Goal: Information Seeking & Learning: Learn about a topic

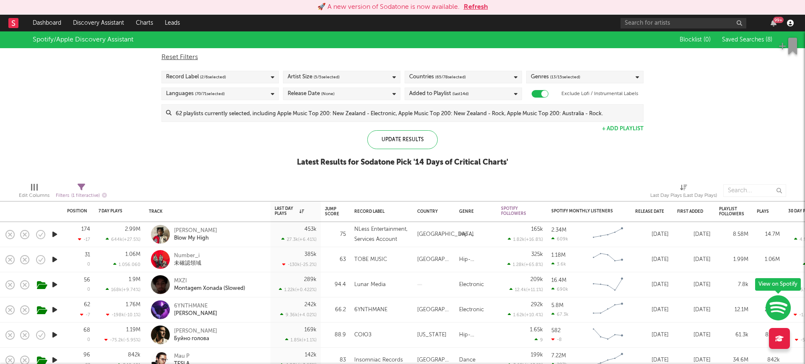
click at [791, 24] on icon "button" at bounding box center [790, 23] width 7 height 7
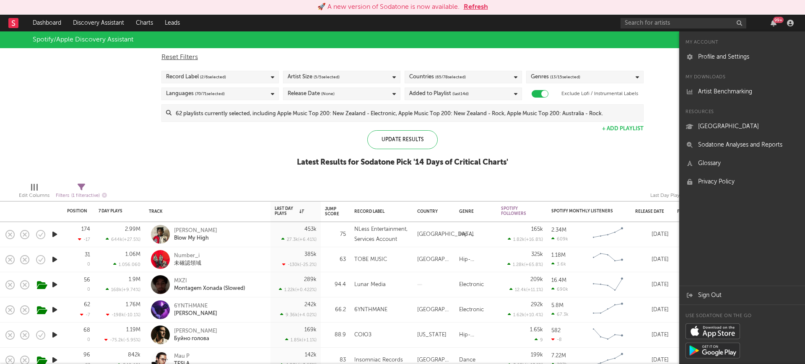
click at [480, 9] on button "Refresh" at bounding box center [476, 7] width 24 height 10
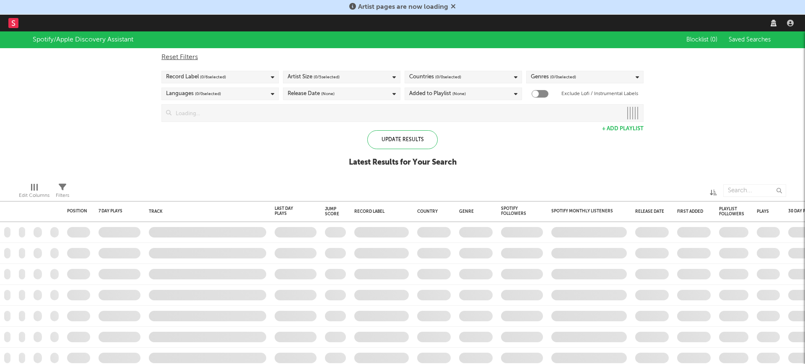
checkbox input "true"
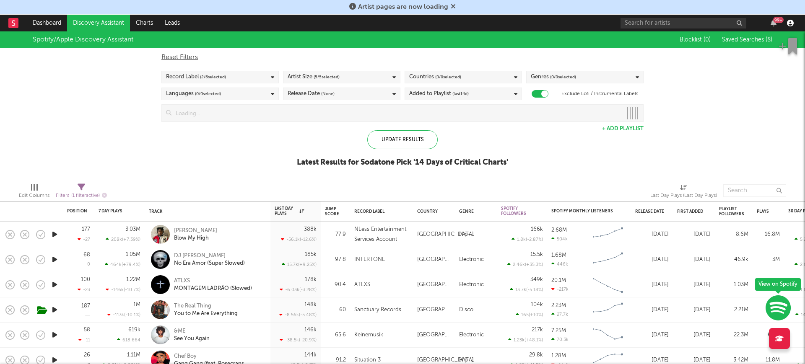
click at [790, 22] on icon "button" at bounding box center [790, 23] width 7 height 7
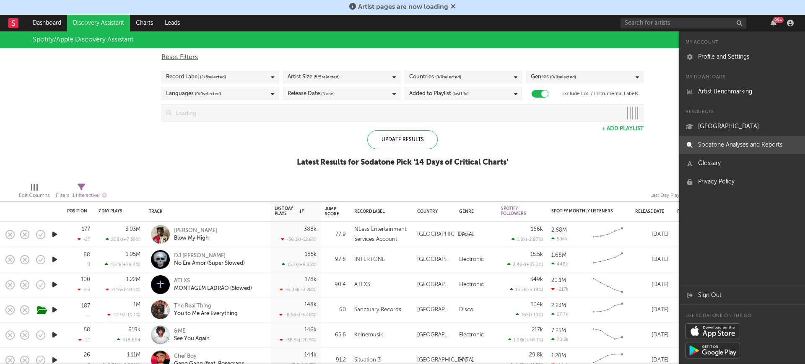
click at [743, 141] on link "Sodatone Analyses and Reports" at bounding box center [742, 145] width 126 height 18
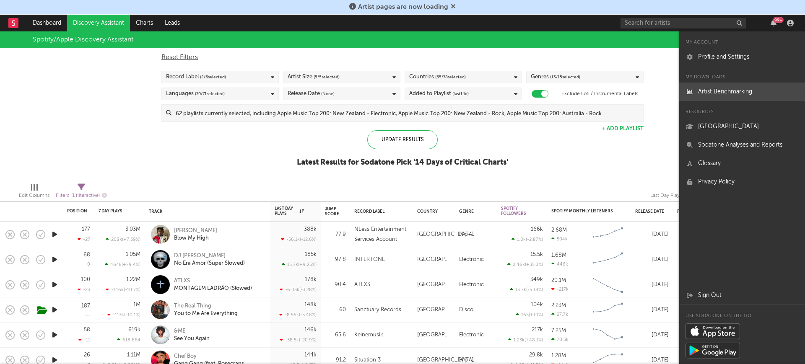
click at [714, 83] on link "Artist Benchmarking" at bounding box center [742, 92] width 126 height 18
click at [716, 123] on link "[GEOGRAPHIC_DATA]" at bounding box center [742, 126] width 126 height 18
click at [695, 161] on link "Glossary" at bounding box center [742, 163] width 126 height 18
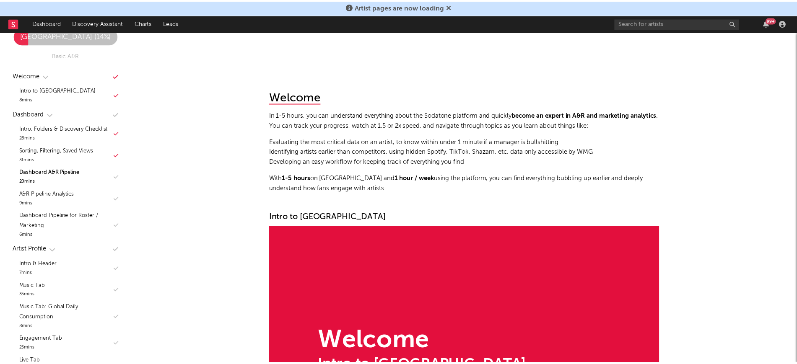
scroll to position [1135, 0]
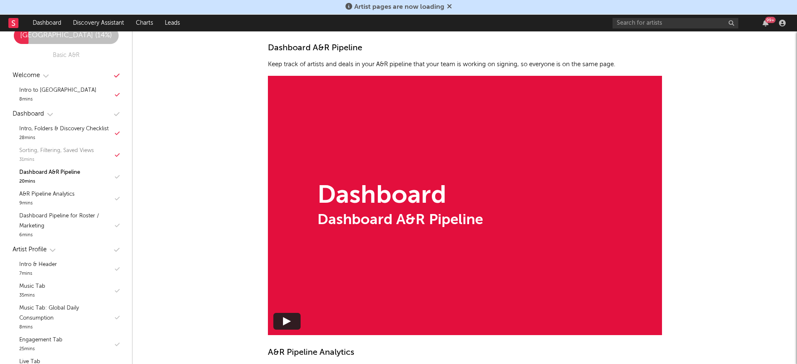
click at [59, 164] on div "31 mins" at bounding box center [56, 160] width 75 height 8
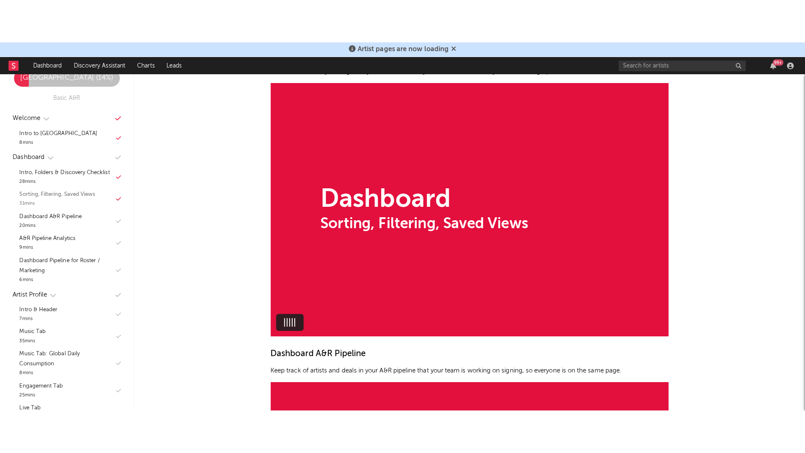
scroll to position [854, 0]
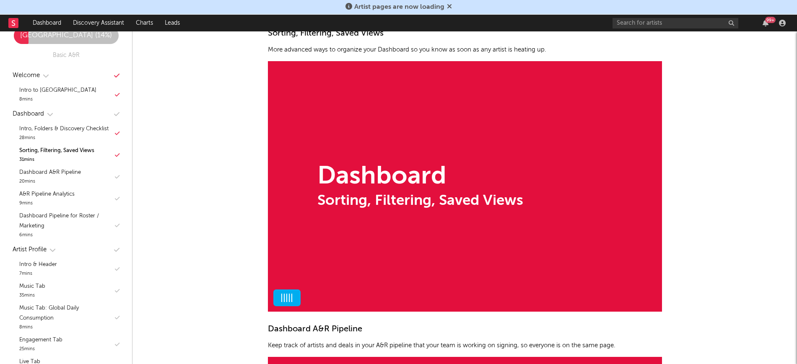
click at [285, 300] on div at bounding box center [286, 298] width 21 height 8
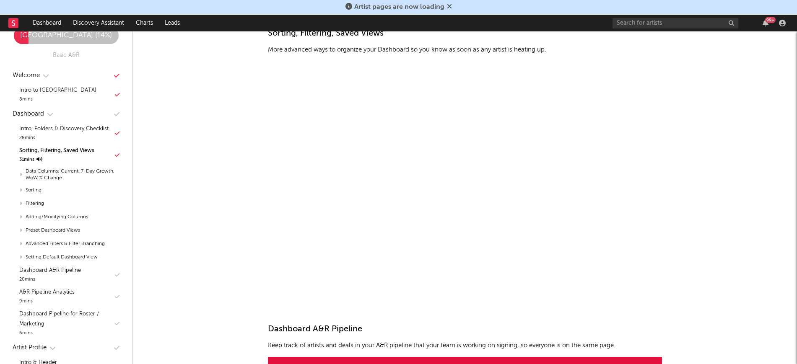
click at [64, 156] on div "Sorting, Filtering, Saved Views" at bounding box center [56, 151] width 75 height 10
